Goal: Information Seeking & Learning: Learn about a topic

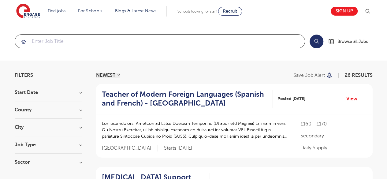
click at [90, 37] on input "search" at bounding box center [160, 41] width 290 height 13
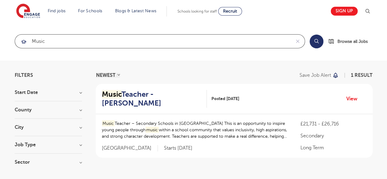
type input "music"
click button "Submit" at bounding box center [0, 0] width 0 height 0
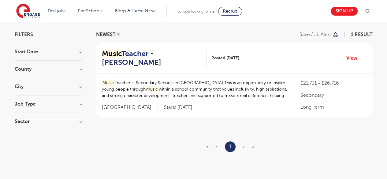
scroll to position [33, 0]
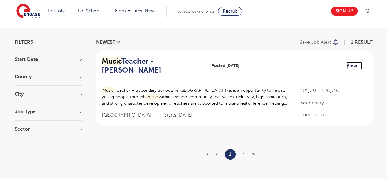
click at [350, 64] on link "View" at bounding box center [354, 66] width 16 height 8
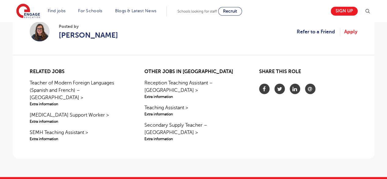
scroll to position [515, 0]
